Goal: Check status: Check status

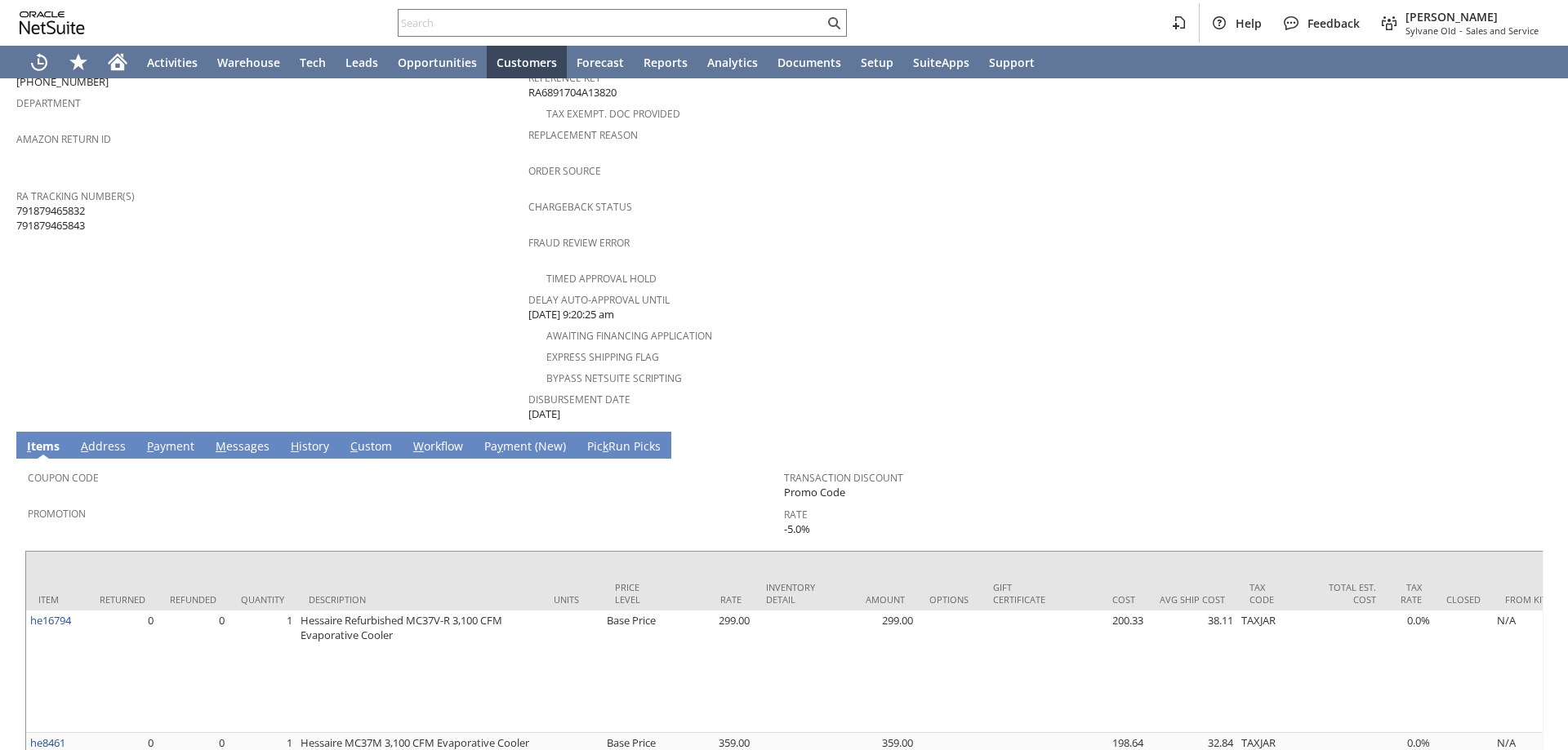
scroll to position [474, 0]
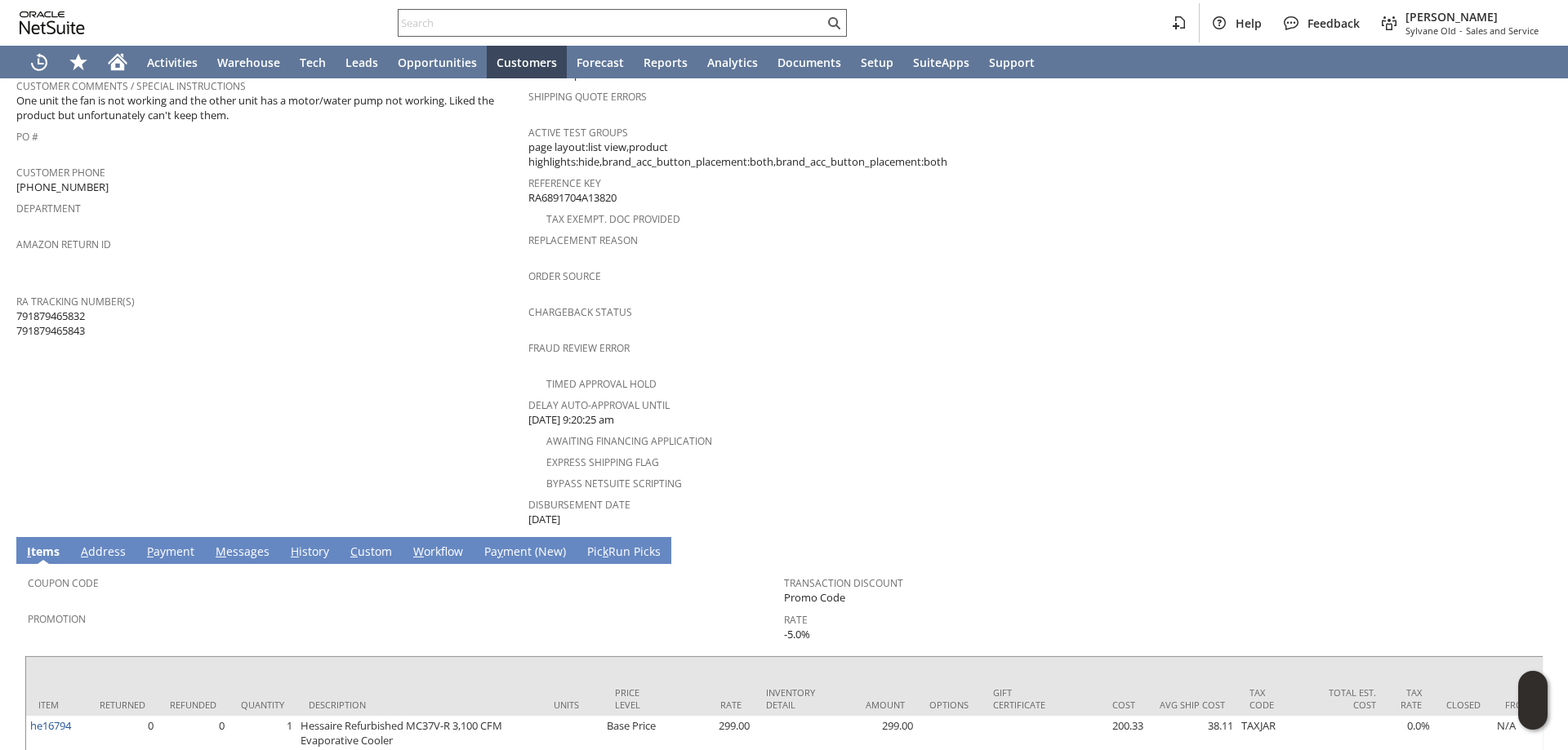
click at [694, 17] on input "text" at bounding box center [611, 22] width 426 height 20
paste input "RA89663"
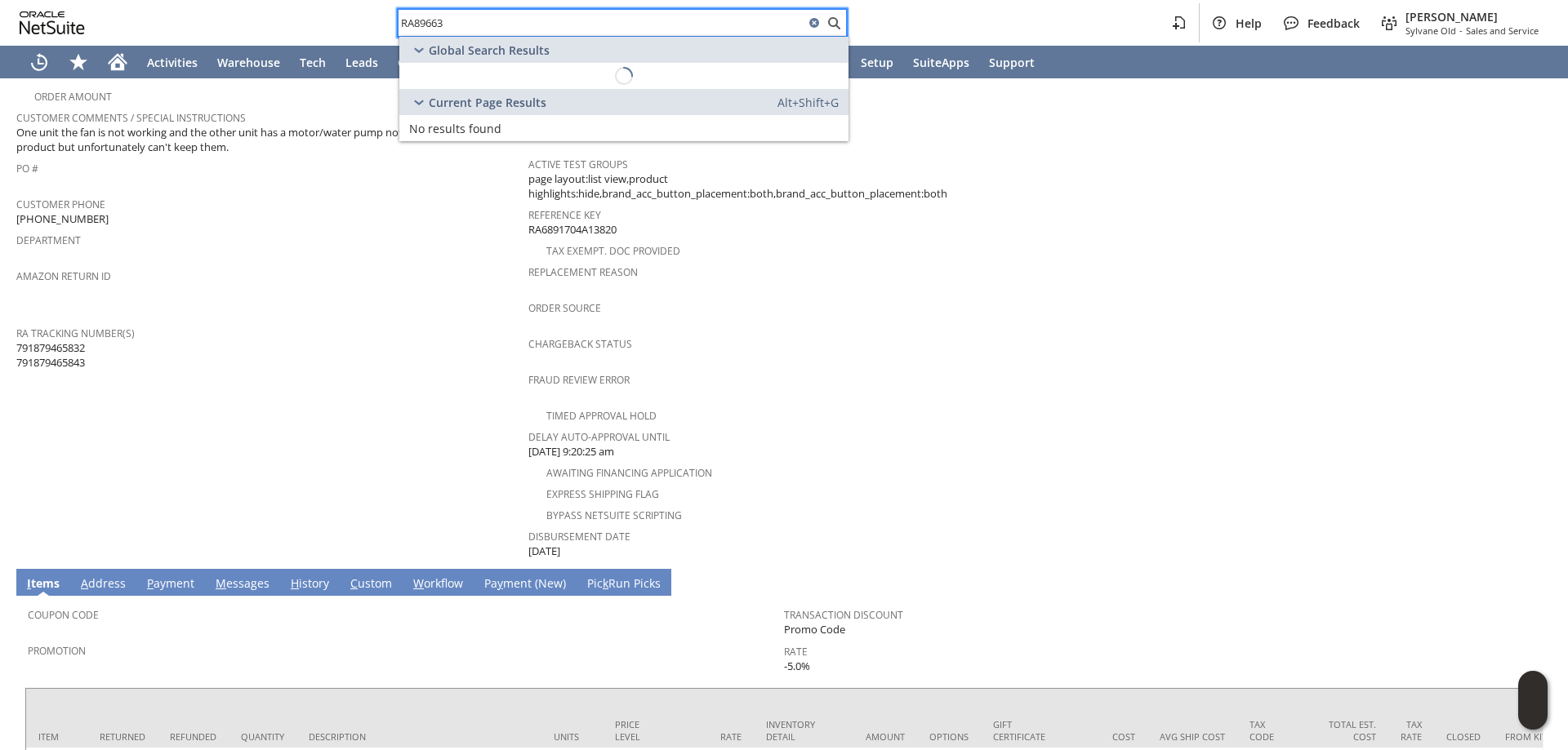
scroll to position [311, 0]
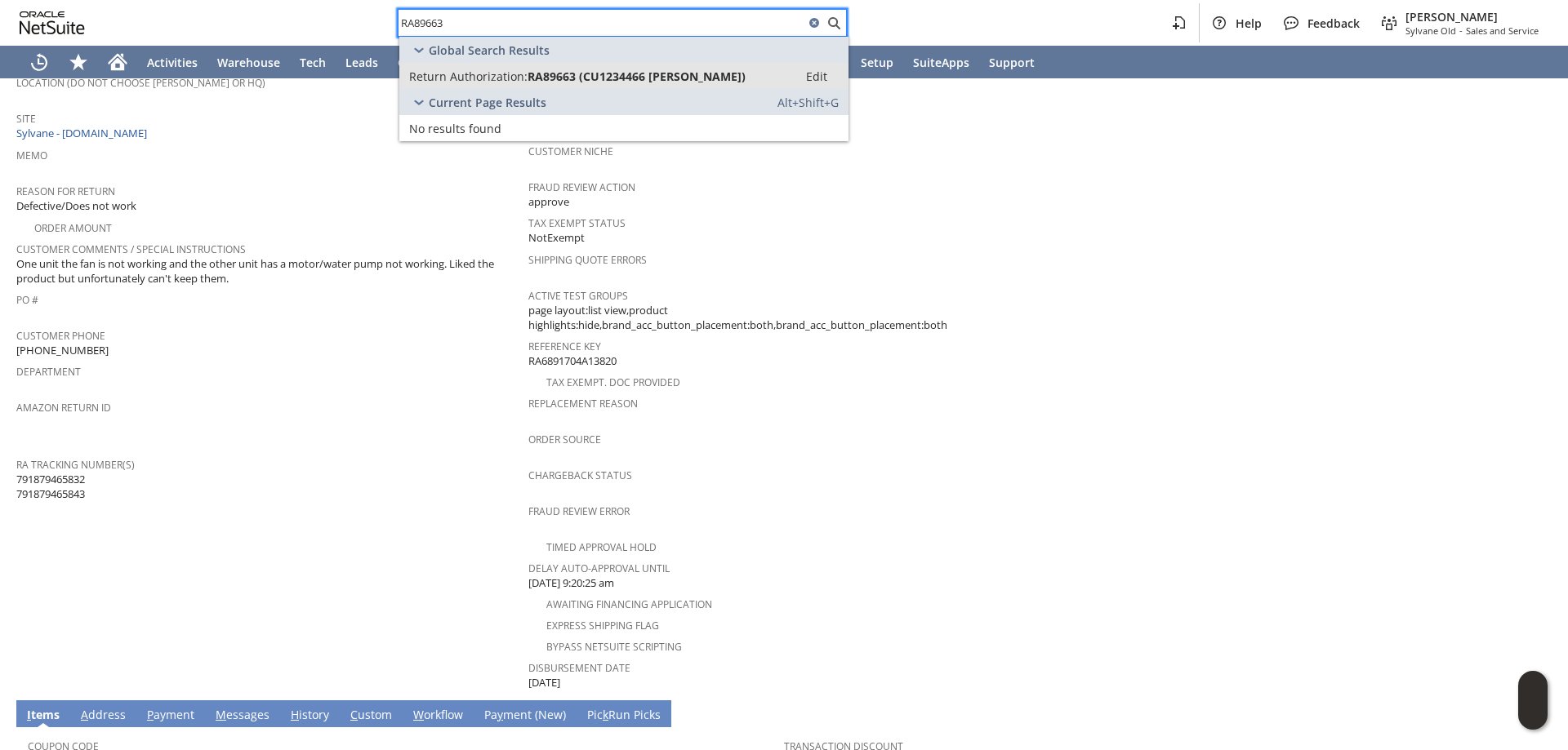
type input "RA89663"
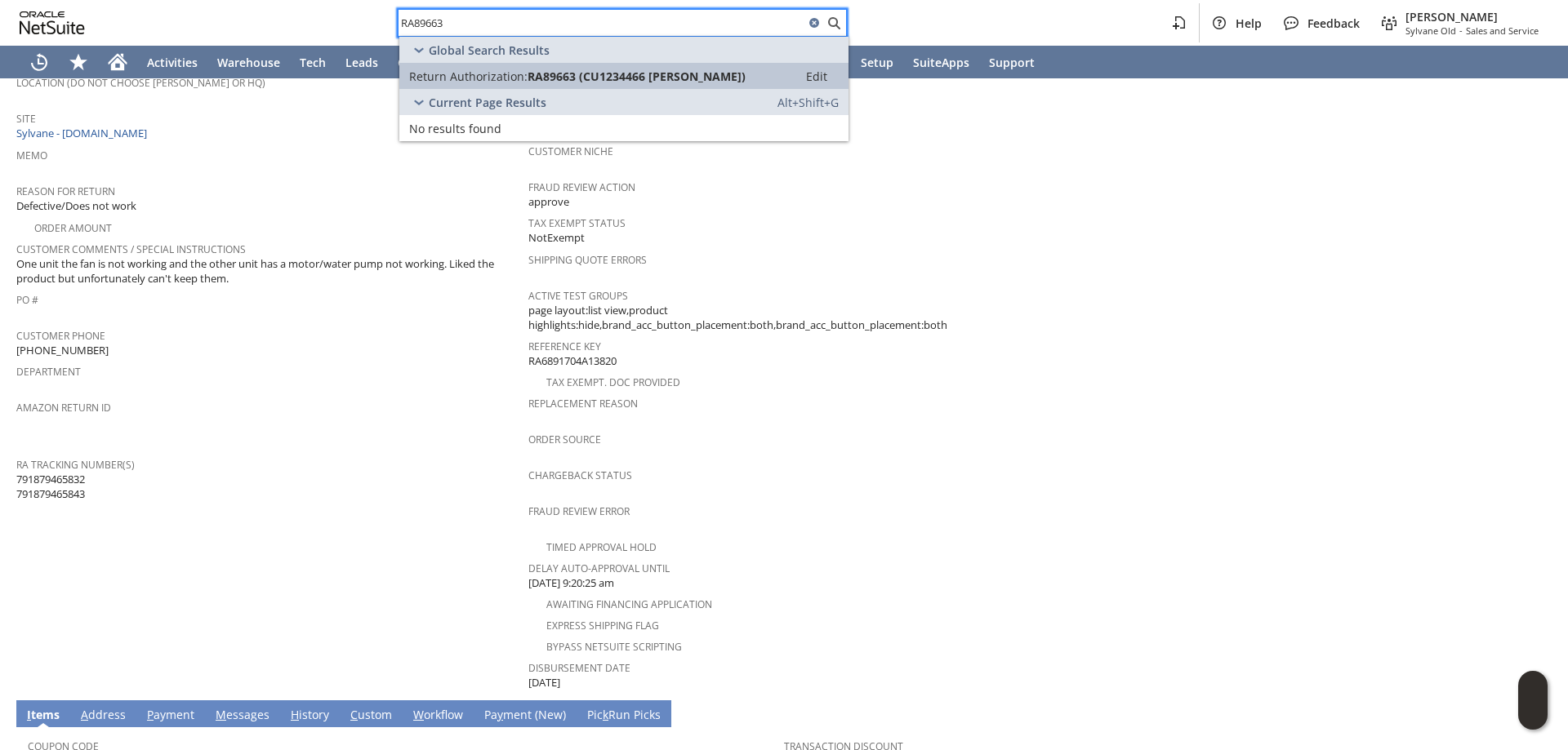
click at [651, 77] on span "RA89663 (CU1234466 [PERSON_NAME])" at bounding box center [636, 77] width 218 height 15
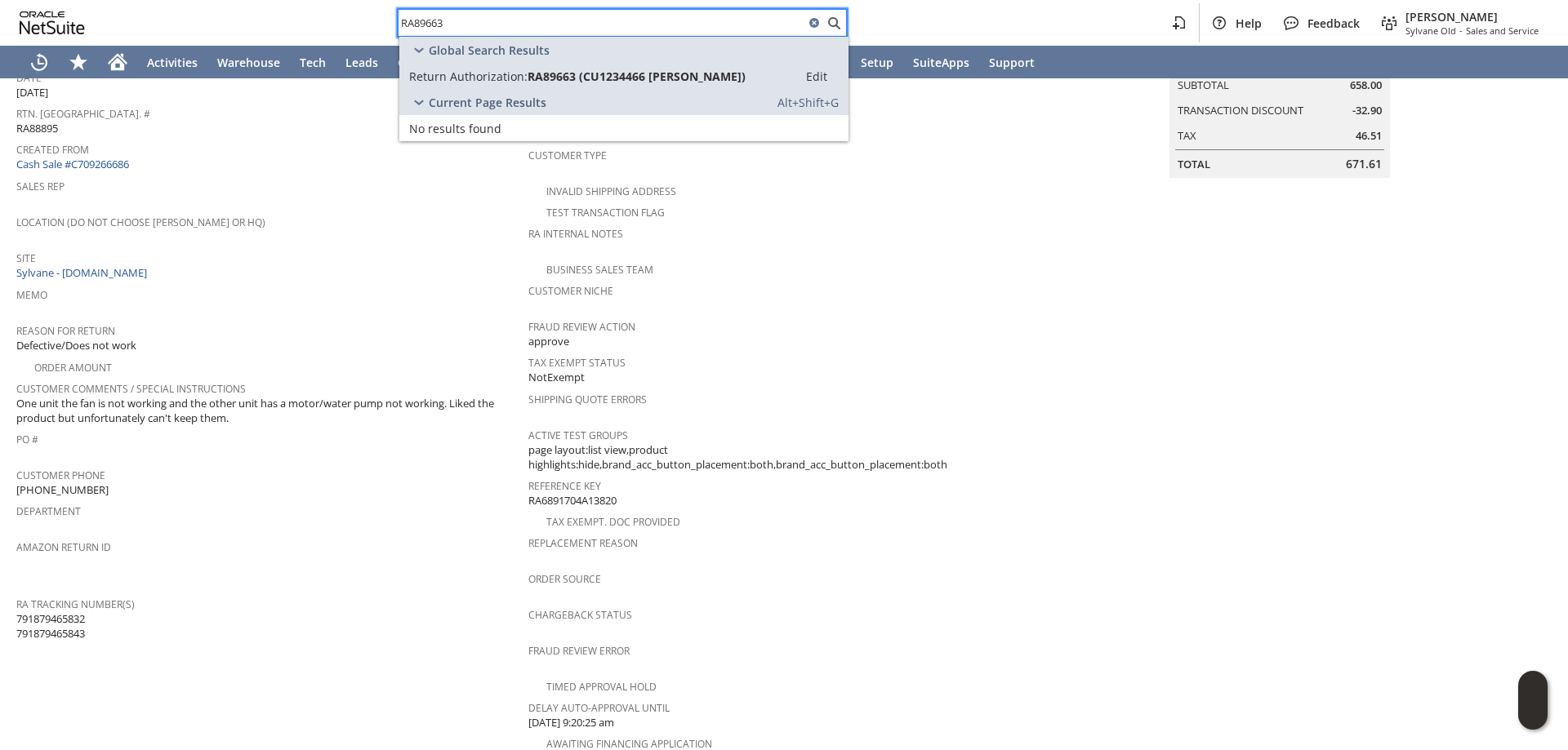
scroll to position [148, 0]
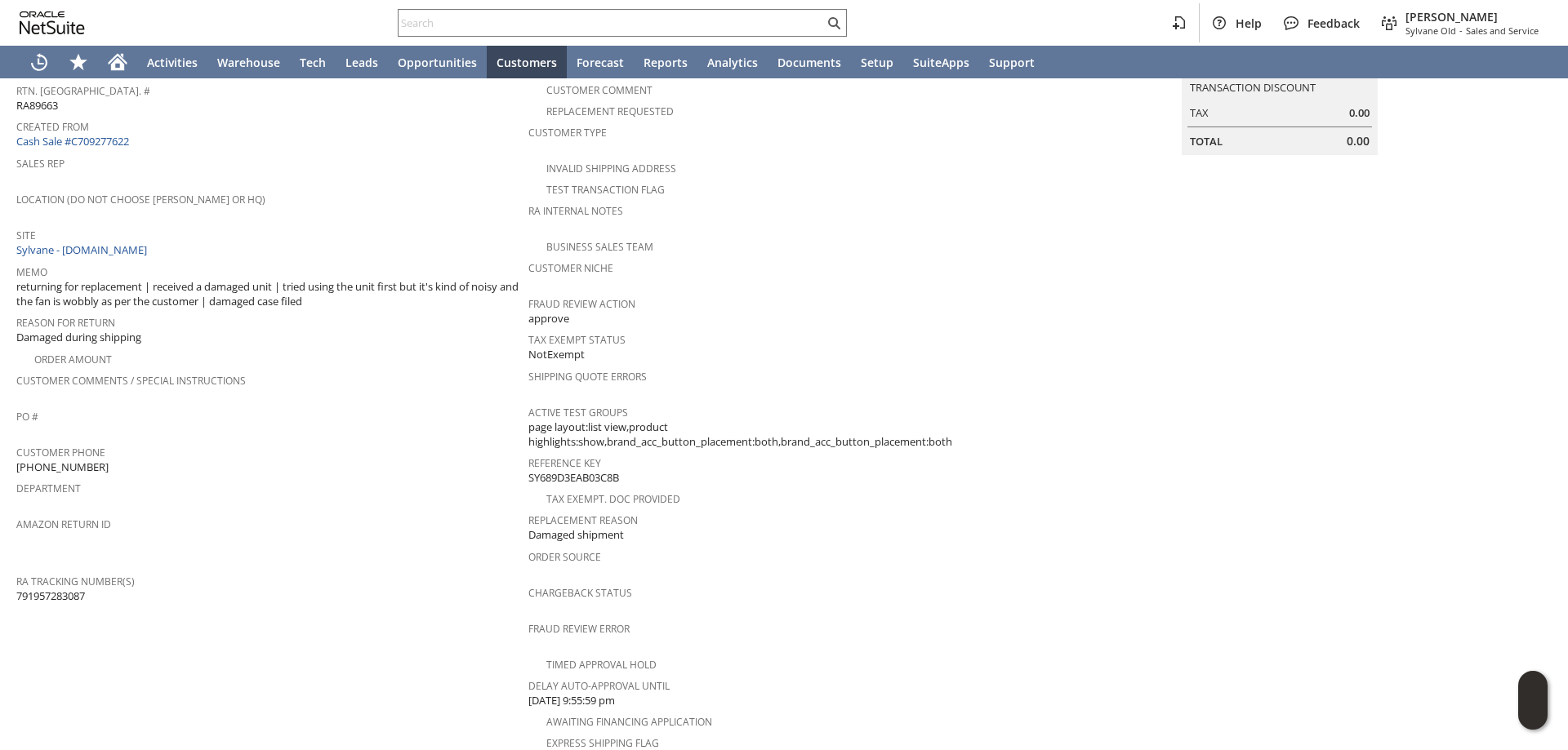
scroll to position [10, 0]
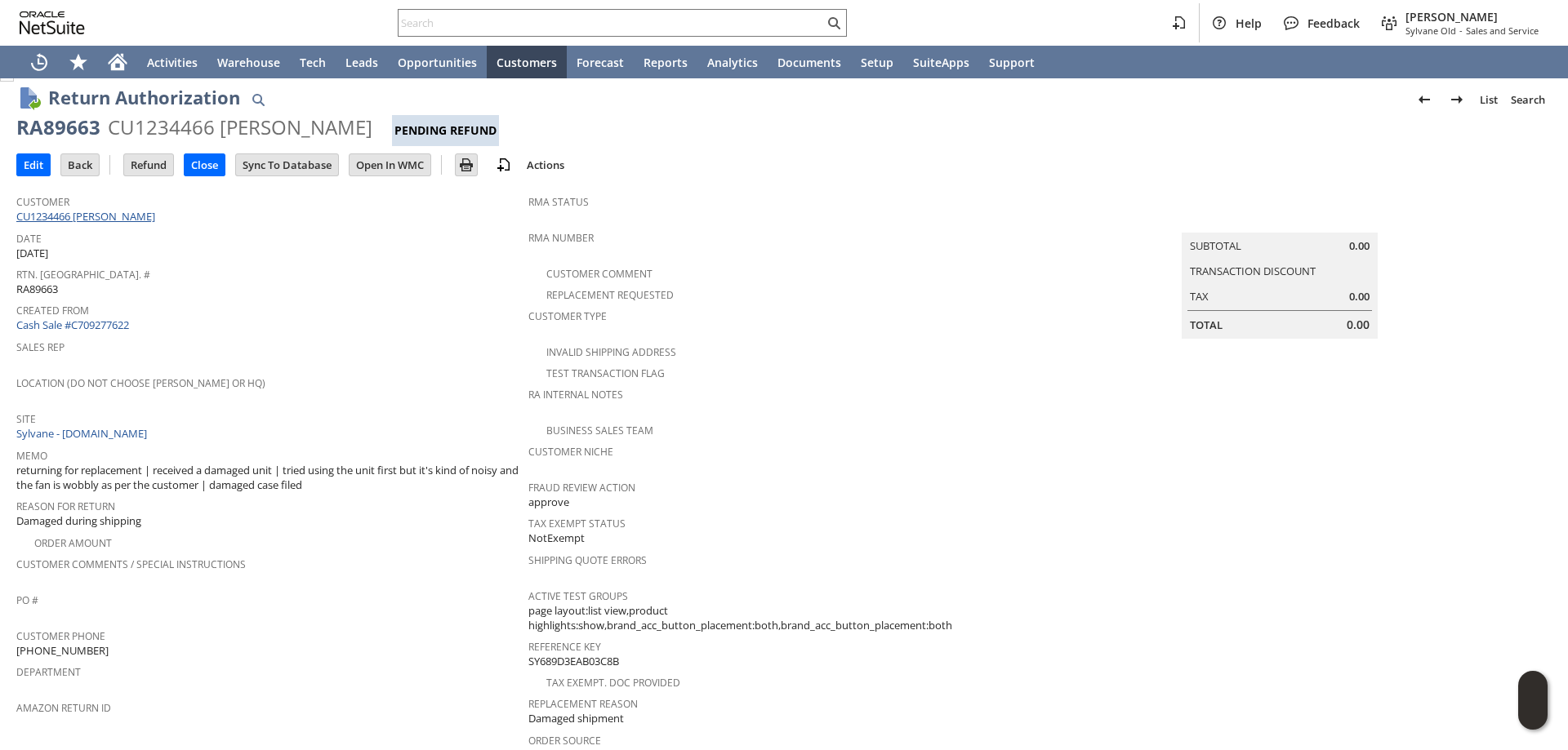
click at [125, 214] on link "CU1234466 Thomas Cameron" at bounding box center [88, 216] width 143 height 15
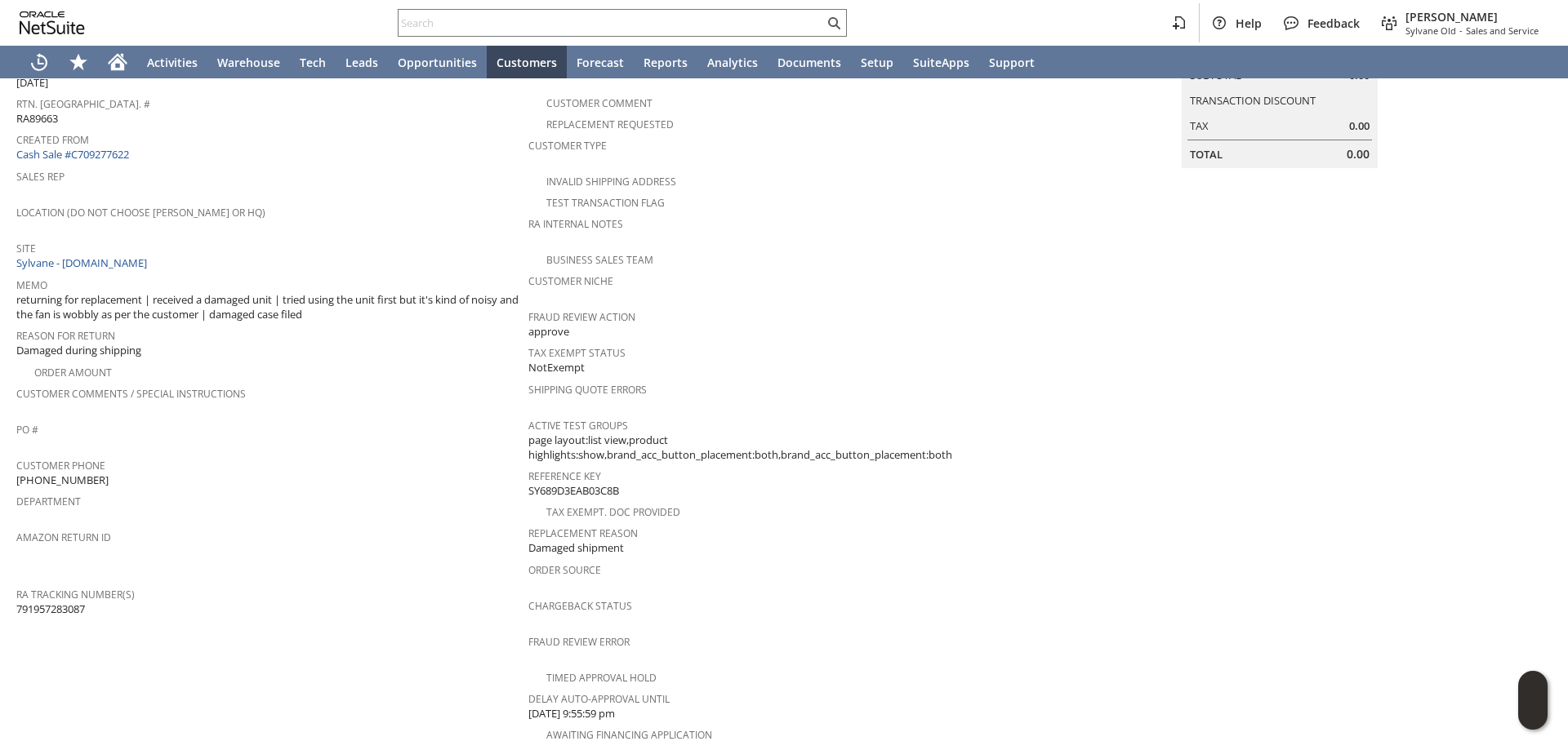
scroll to position [174, 0]
